Goal: Find specific page/section: Find specific page/section

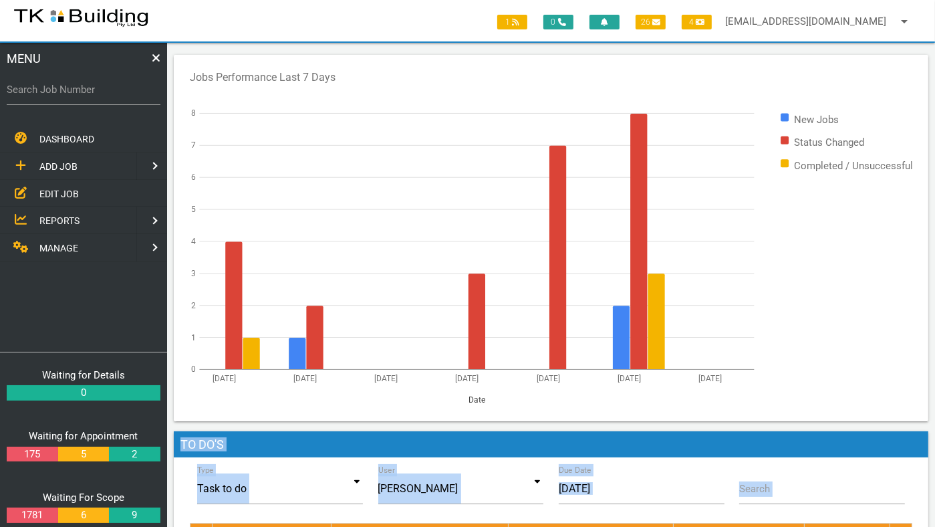
scroll to position [123, 0]
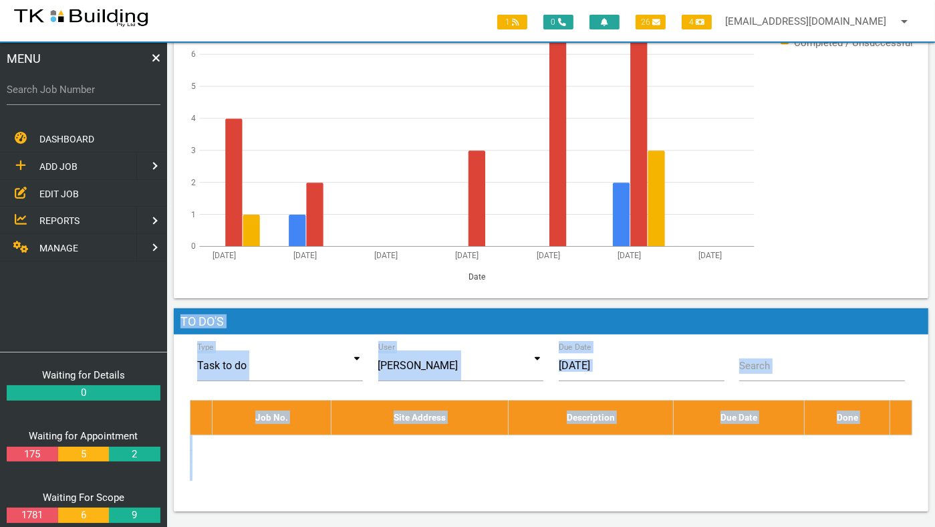
drag, startPoint x: 877, startPoint y: 200, endPoint x: 479, endPoint y: 539, distance: 522.3
click at [479, 526] on html "1 0 26 4 [EMAIL_ADDRESS][DOMAIN_NAME] arrow_drop_down Account Preferences Logou…" at bounding box center [467, 202] width 935 height 651
click at [54, 192] on span "EDIT JOB" at bounding box center [58, 193] width 39 height 11
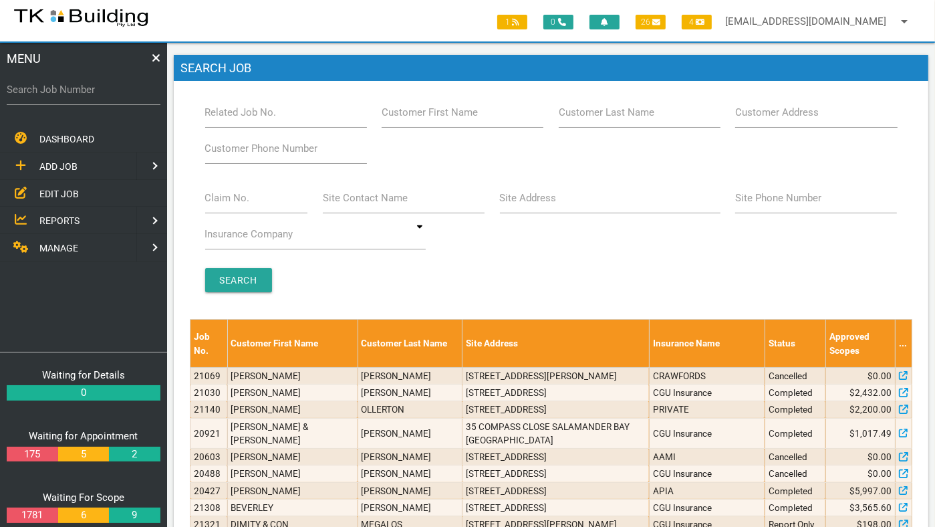
click at [250, 120] on label "Related Job No." at bounding box center [240, 112] width 71 height 15
click at [250, 120] on input "Related Job No." at bounding box center [286, 112] width 162 height 31
type input "27341"
click at [237, 281] on input "Search" at bounding box center [238, 280] width 67 height 24
